Goal: Transaction & Acquisition: Purchase product/service

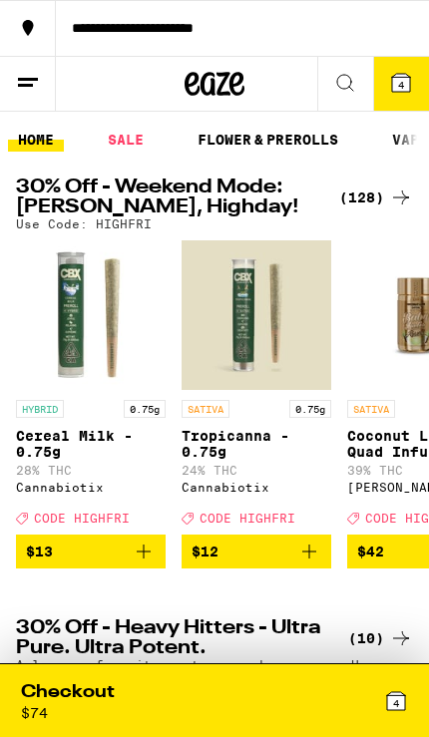
click at [384, 701] on icon at bounding box center [396, 701] width 24 height 24
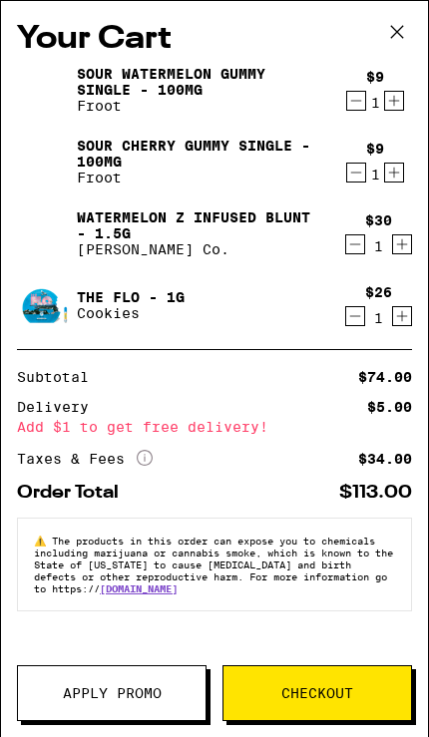
click at [330, 681] on button "Checkout" at bounding box center [317, 693] width 190 height 56
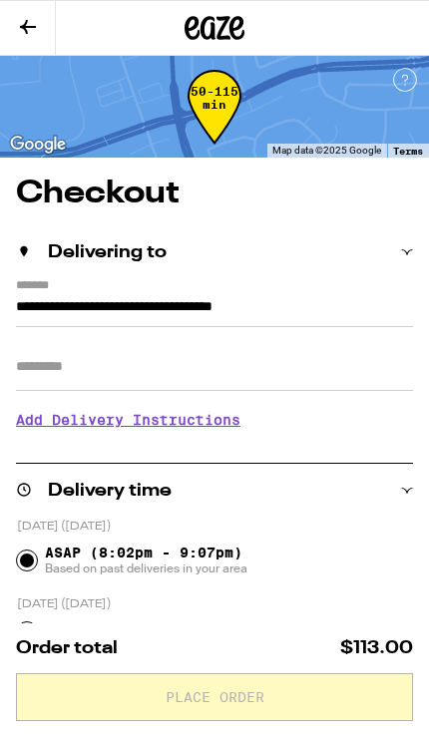
click at [66, 367] on input "Apt/Suite" at bounding box center [214, 367] width 397 height 48
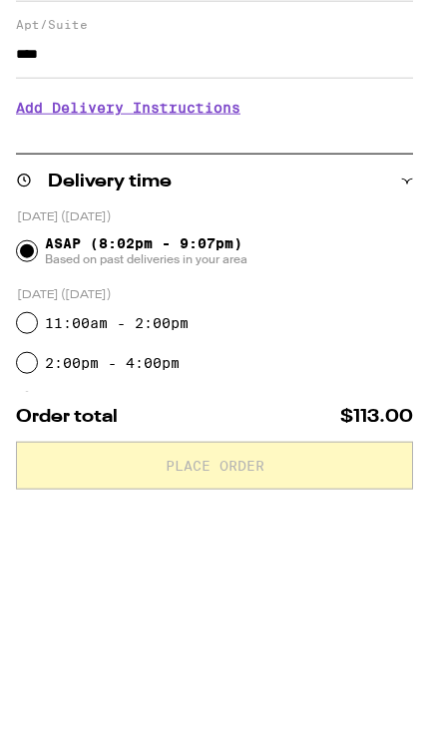
scroll to position [102, 0]
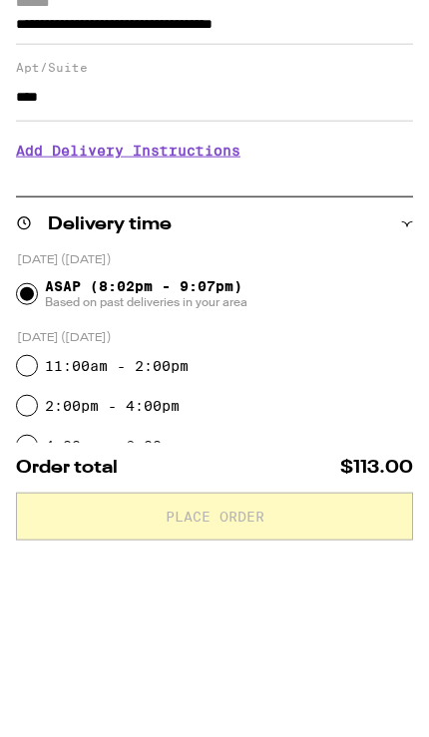
type input "****"
click at [47, 308] on h3 "Add Delivery Instructions" at bounding box center [214, 331] width 397 height 46
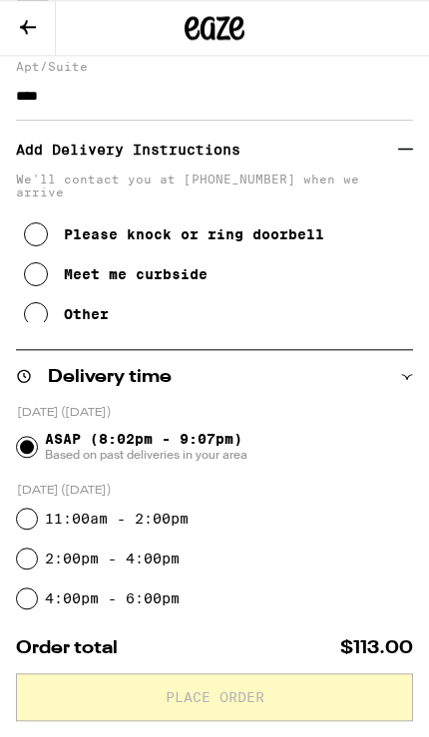
click at [34, 309] on icon at bounding box center [36, 314] width 24 height 24
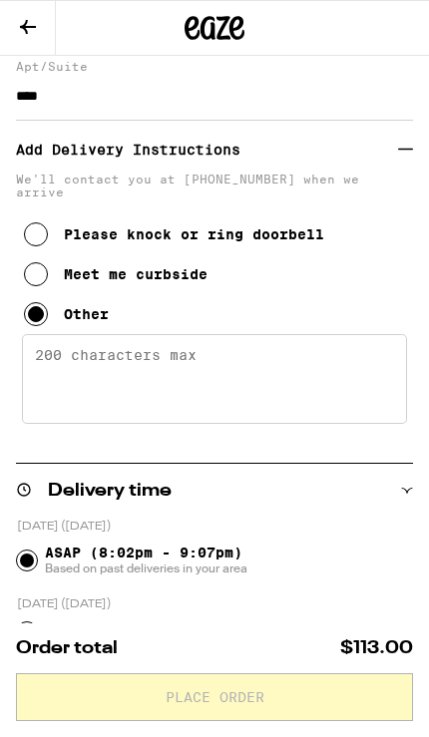
click at [327, 385] on textarea "Enter any other delivery instructions you want driver to know" at bounding box center [214, 379] width 385 height 90
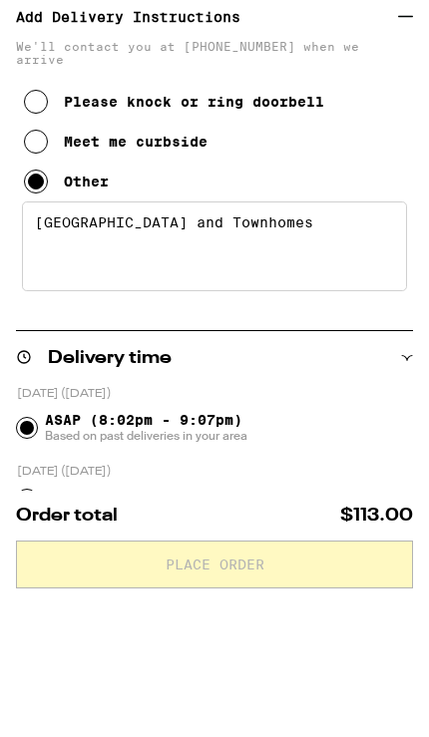
type textarea "[GEOGRAPHIC_DATA] and Townhomes"
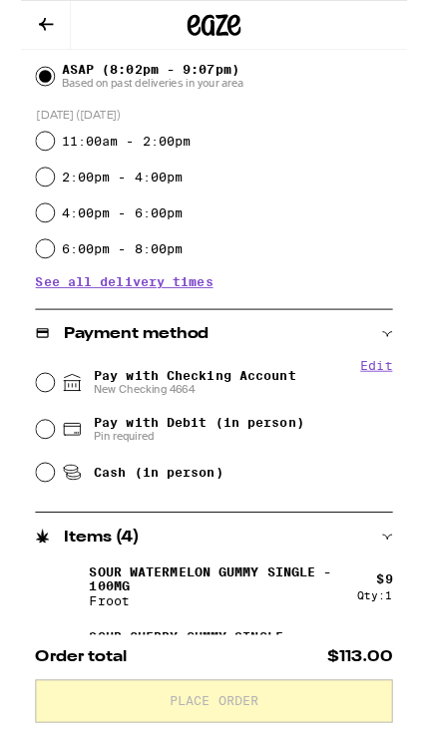
scroll to position [758, 0]
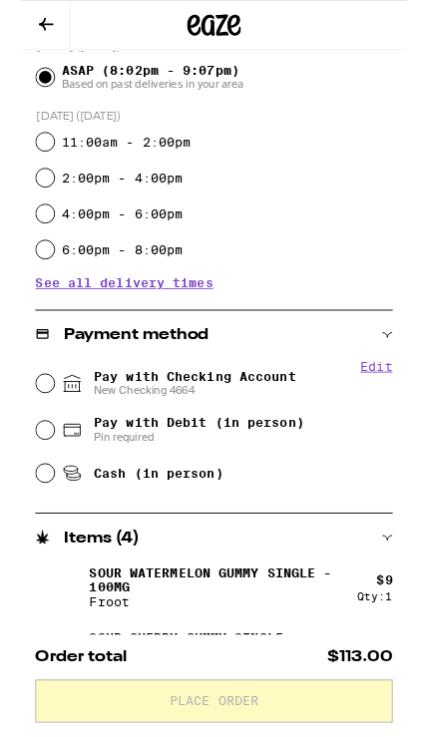
click at [33, 463] on div "Pay with Debit (in person) Pin required" at bounding box center [215, 478] width 396 height 52
click at [38, 478] on div "Pay with Debit (in person) Pin required" at bounding box center [215, 478] width 396 height 52
click at [32, 488] on input "Pay with Debit (in person) Pin required" at bounding box center [27, 478] width 20 height 20
radio input "true"
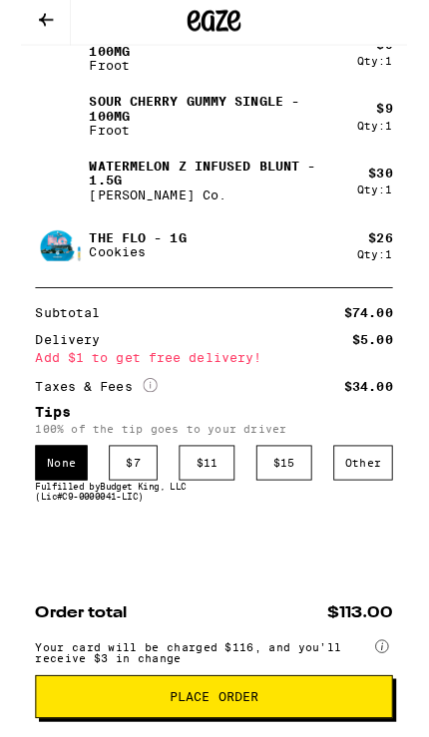
scroll to position [1363, 0]
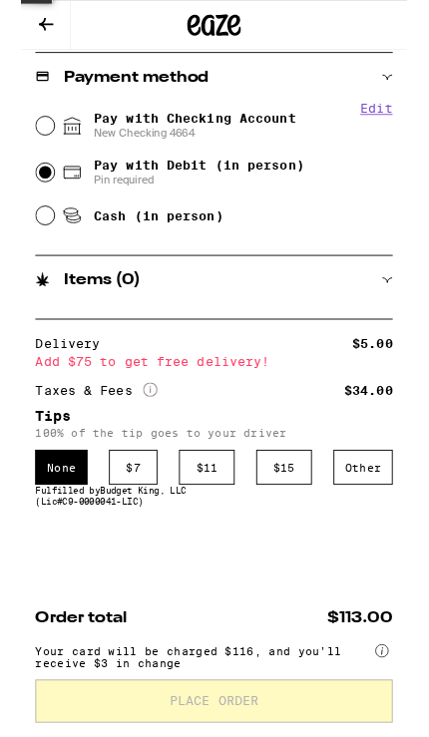
scroll to position [0, 0]
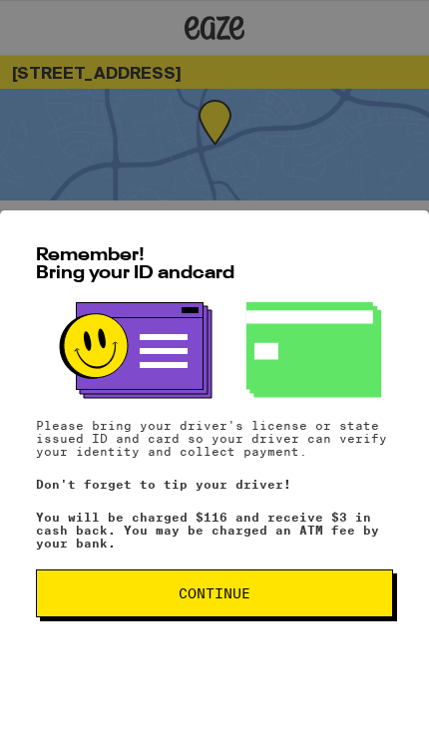
click at [301, 594] on span "Continue" at bounding box center [214, 594] width 323 height 14
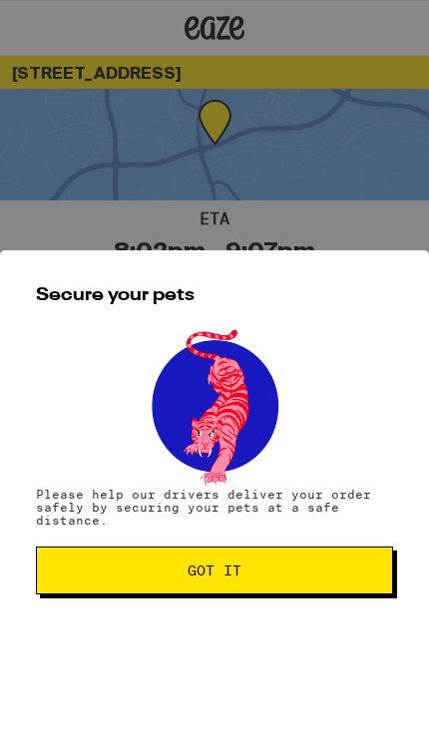
click at [304, 578] on span "Got it" at bounding box center [214, 571] width 323 height 14
